Goal: Find specific page/section: Find specific page/section

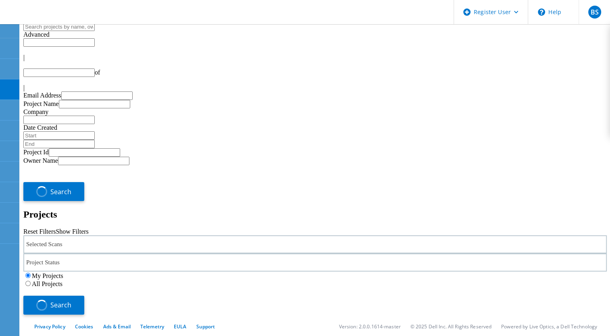
type input "1"
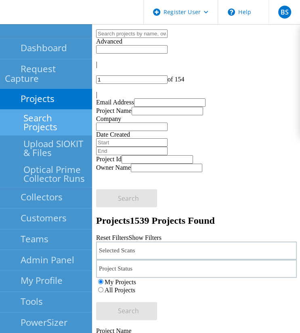
click at [13, 110] on link "Search Projects" at bounding box center [46, 123] width 92 height 26
click at [54, 110] on link "Search Projects" at bounding box center [46, 123] width 92 height 26
click at [45, 110] on link "Search Projects" at bounding box center [46, 123] width 92 height 26
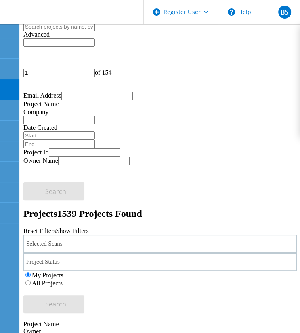
click at [88, 228] on link "Show Filters" at bounding box center [72, 231] width 33 height 7
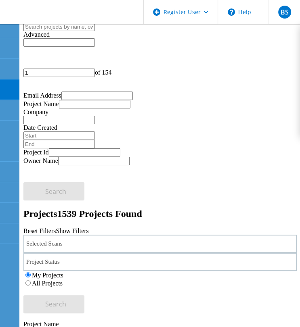
click at [63, 235] on div "Selected Scans" at bounding box center [159, 244] width 273 height 18
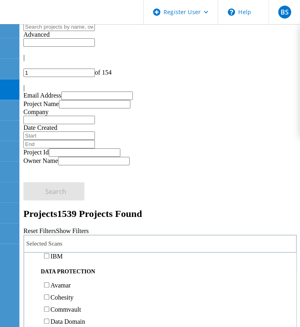
scroll to position [323, 0]
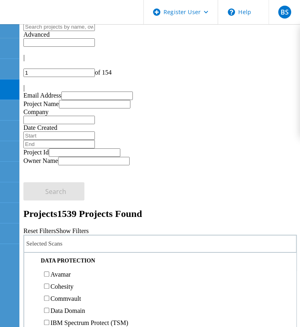
click at [58, 164] on label "Isilon/PowerScale" at bounding box center [73, 160] width 47 height 7
click at [49, 163] on input "Isilon/PowerScale" at bounding box center [46, 160] width 5 height 5
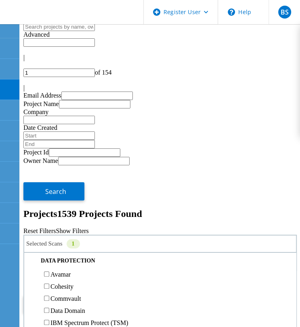
click at [84, 295] on button "Search" at bounding box center [53, 304] width 61 height 18
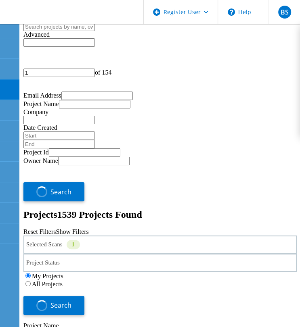
click at [63, 281] on label "All Projects" at bounding box center [47, 284] width 31 height 7
click at [31, 281] on input "All Projects" at bounding box center [27, 283] width 5 height 5
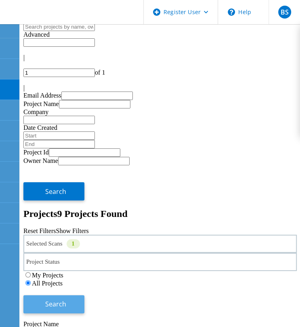
click at [84, 295] on button "Search" at bounding box center [53, 304] width 61 height 18
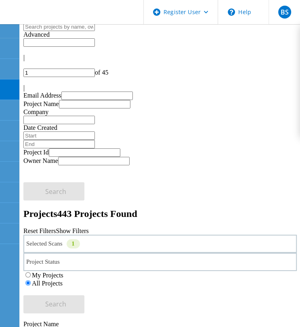
click at [53, 31] on input "text" at bounding box center [58, 27] width 71 height 8
paste input "[TECHNICAL_ID] - Virtual Down"
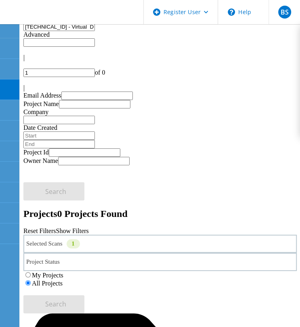
click at [42, 31] on input "[TECHNICAL_ID] - Virtual Down" at bounding box center [58, 27] width 71 height 8
drag, startPoint x: 79, startPoint y: 37, endPoint x: 194, endPoint y: 40, distance: 115.0
click at [95, 31] on input "[TECHNICAL_ID] - Virtual Down" at bounding box center [58, 27] width 71 height 8
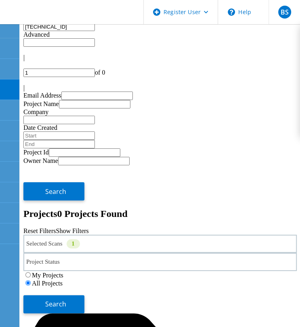
type input "[TECHNICAL_ID]"
